Goal: Information Seeking & Learning: Learn about a topic

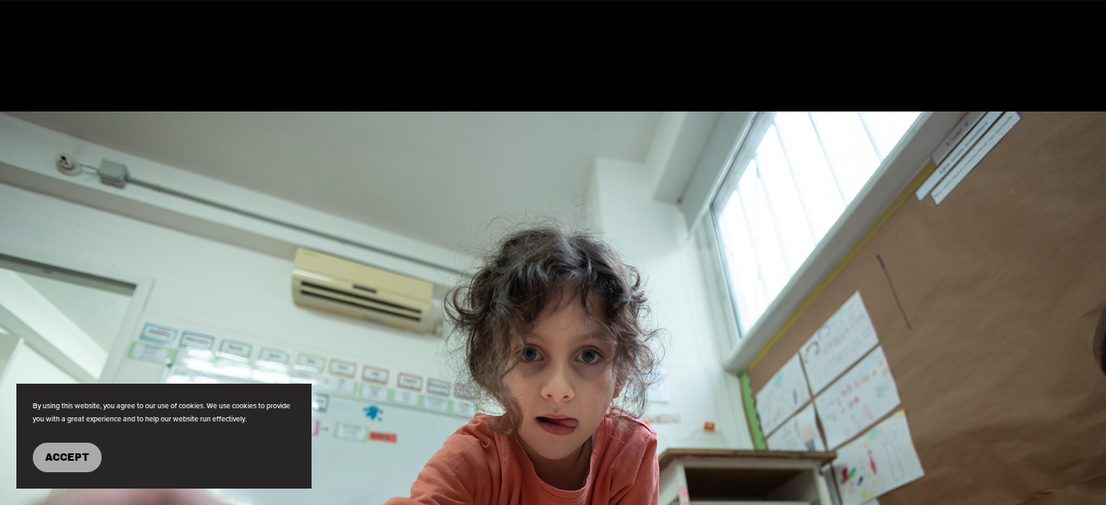
scroll to position [2021, 0]
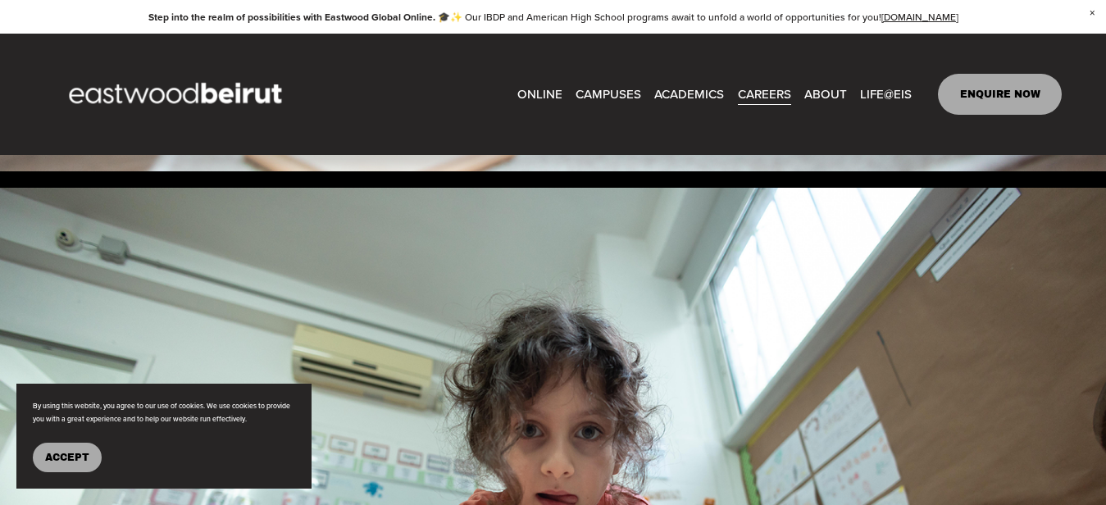
click at [0, 0] on span "Lebanese Program" at bounding box center [0, 0] width 0 height 0
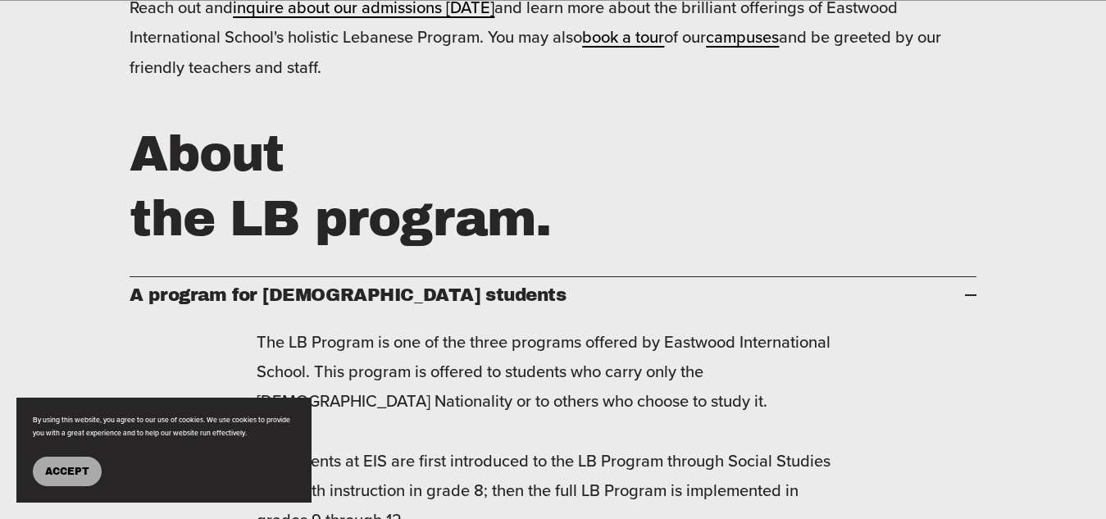
scroll to position [1450, 0]
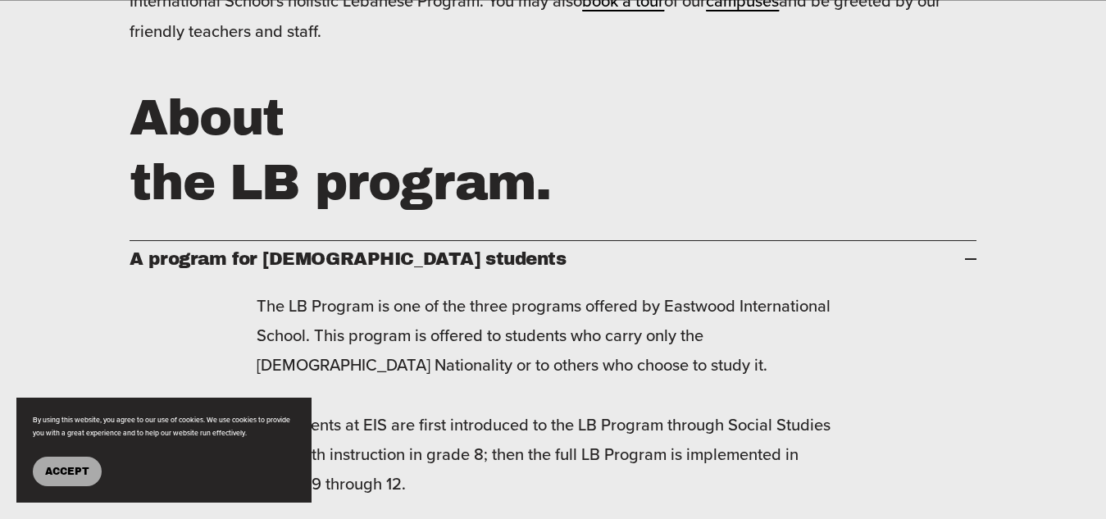
drag, startPoint x: 1119, startPoint y: 116, endPoint x: 1119, endPoint y: 204, distance: 88.5
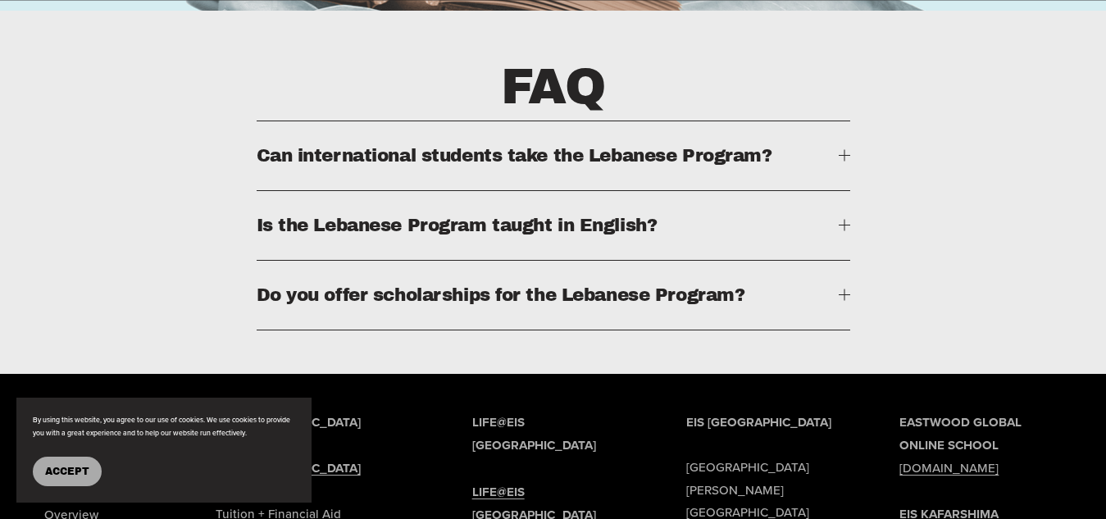
scroll to position [3318, 0]
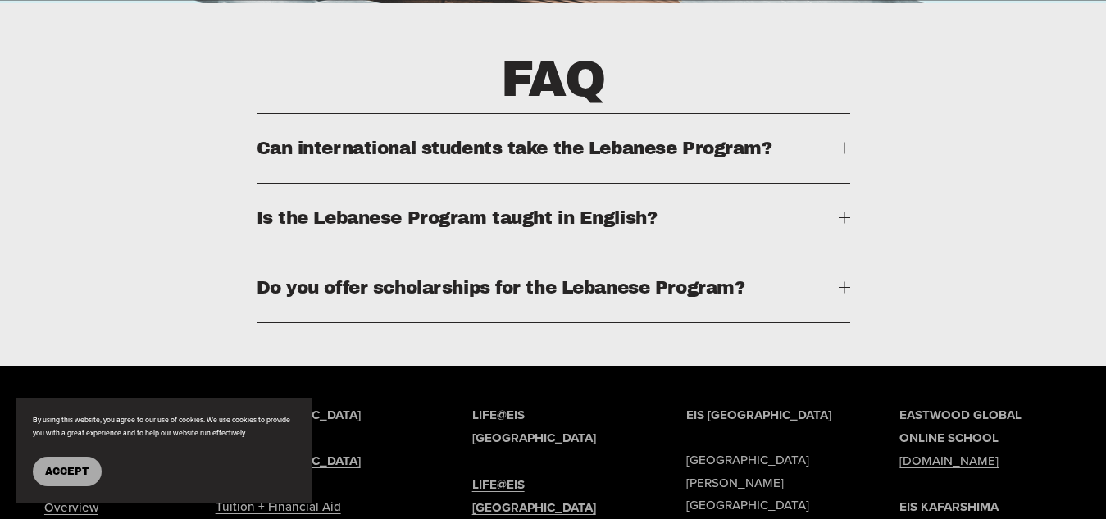
click at [836, 228] on span "Is the Lebanese Program taught in English?" at bounding box center [548, 218] width 582 height 20
